Goal: Information Seeking & Learning: Find specific page/section

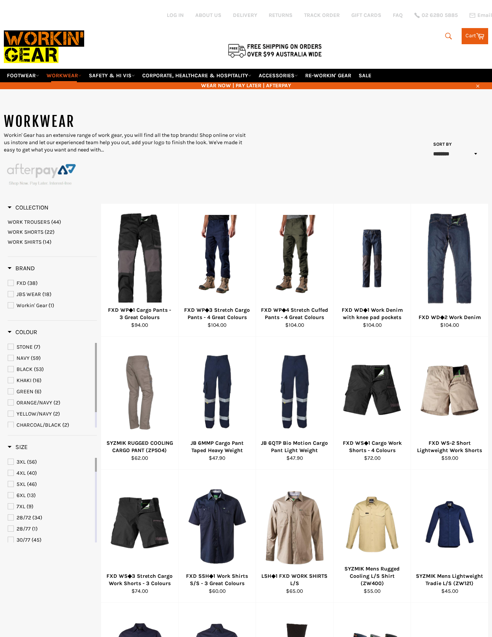
select select "******"
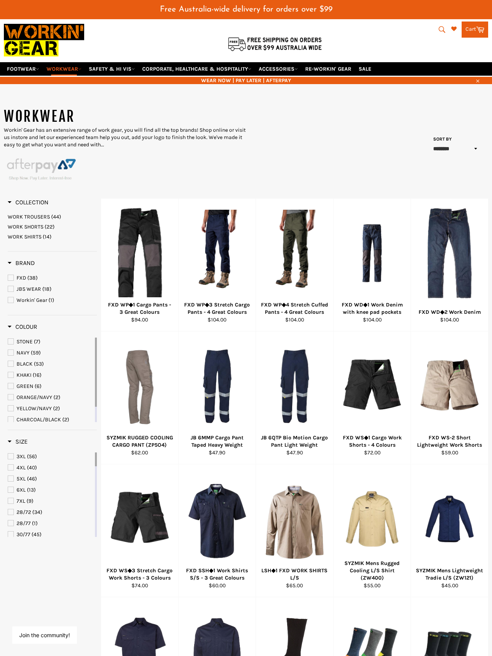
click at [434, 27] on button "Search" at bounding box center [441, 30] width 17 height 16
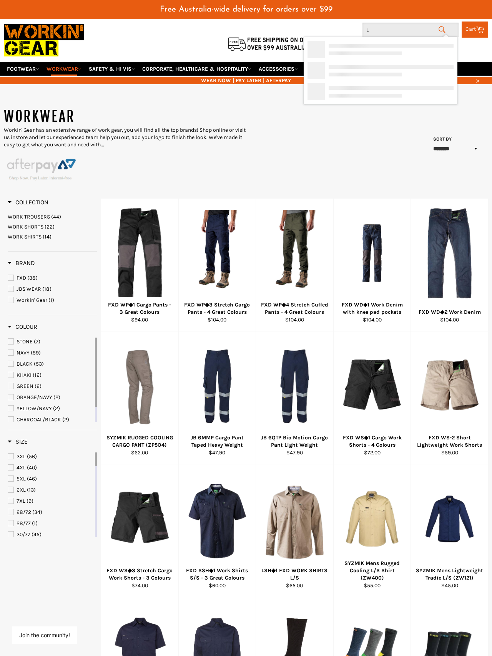
type input "Le"
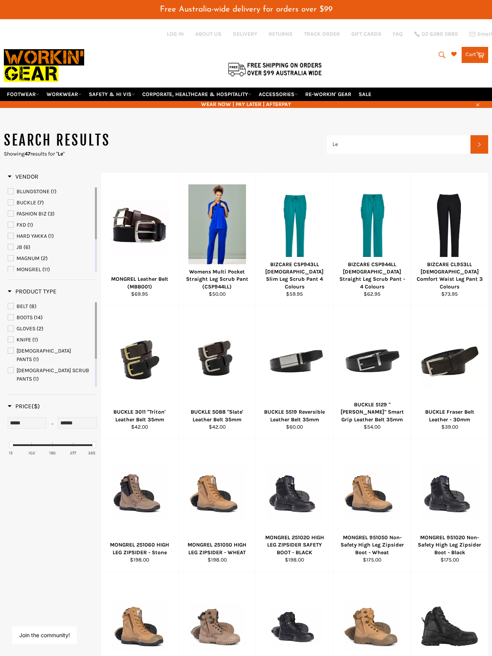
click at [315, 52] on button "Search" at bounding box center [441, 55] width 17 height 16
type input "LeV"
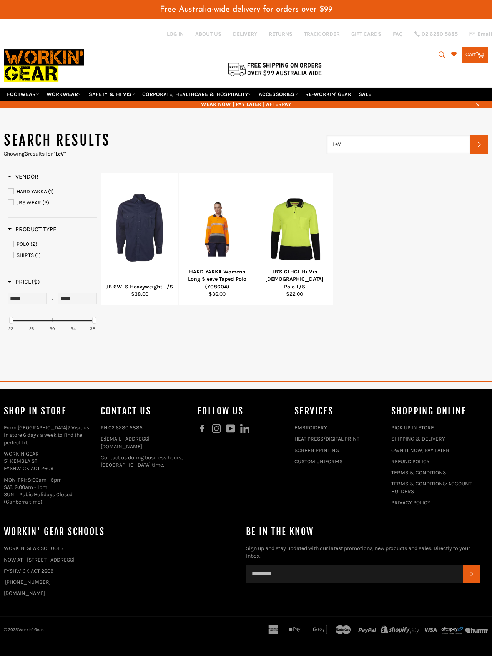
click at [315, 137] on input "LeV" at bounding box center [399, 144] width 144 height 18
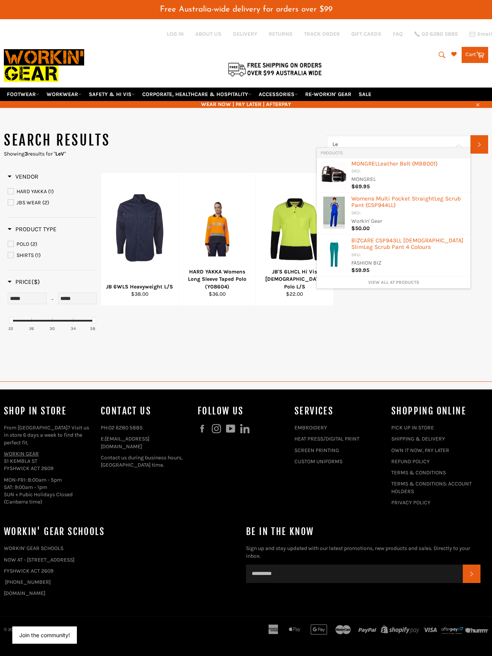
type input "L"
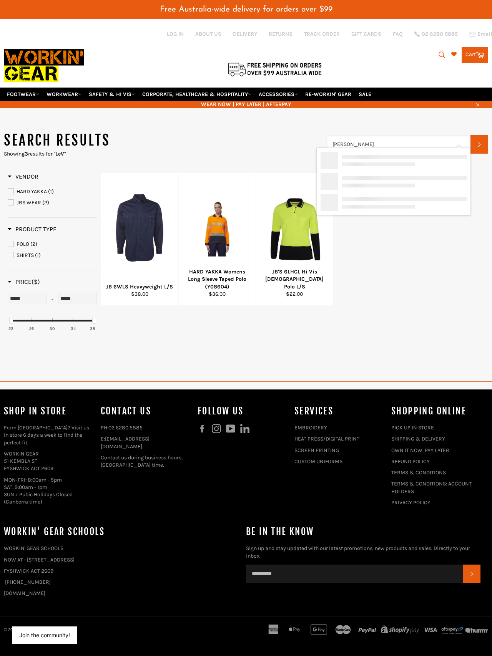
type input "Jeans levis"
